Goal: Transaction & Acquisition: Purchase product/service

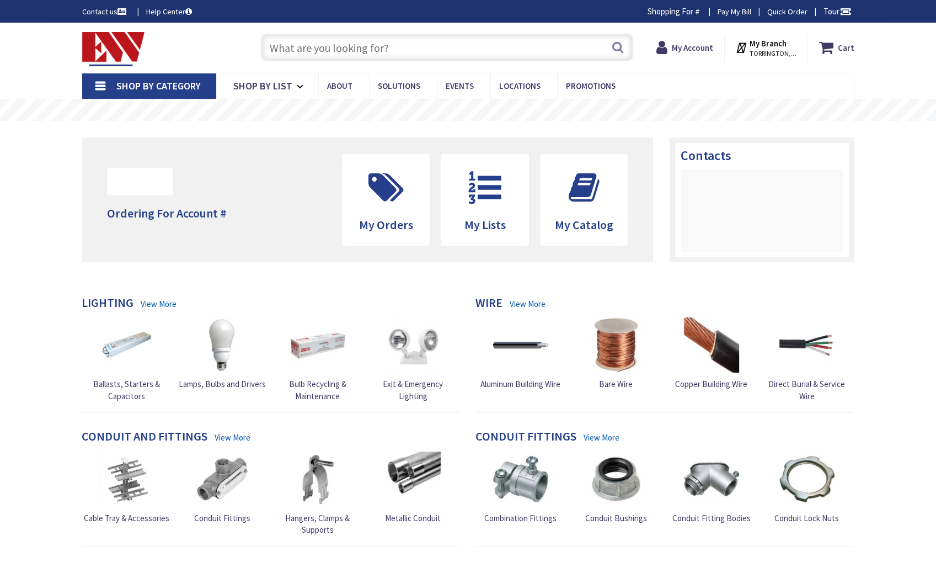
click at [385, 49] on input "text" at bounding box center [447, 48] width 372 height 28
paste input "32314"
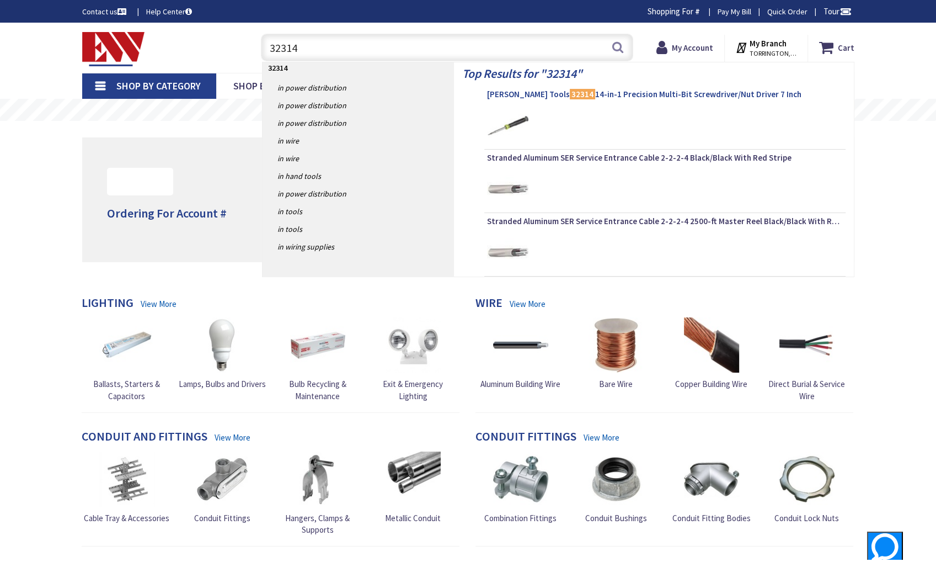
type input "32314"
click at [522, 97] on span "[PERSON_NAME] Tools 32314 14-in-1 Precision Multi-Bit Screwdriver/Nut Driver 7 …" at bounding box center [665, 94] width 356 height 11
